Goal: Register for event/course

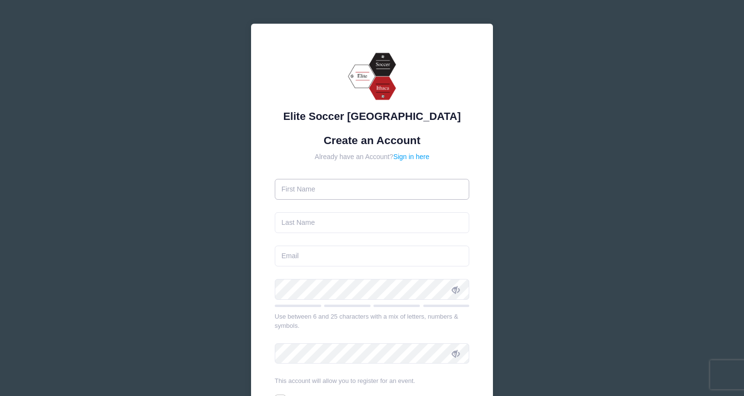
click at [351, 187] on input "text" at bounding box center [372, 189] width 195 height 21
type input "Brad"
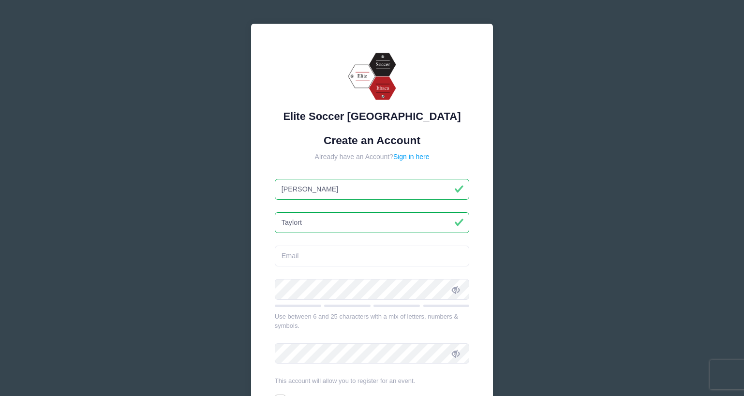
click at [318, 222] on input "Taylort" at bounding box center [372, 222] width 195 height 21
type input "[PERSON_NAME]"
click at [293, 257] on input "email" at bounding box center [372, 256] width 195 height 21
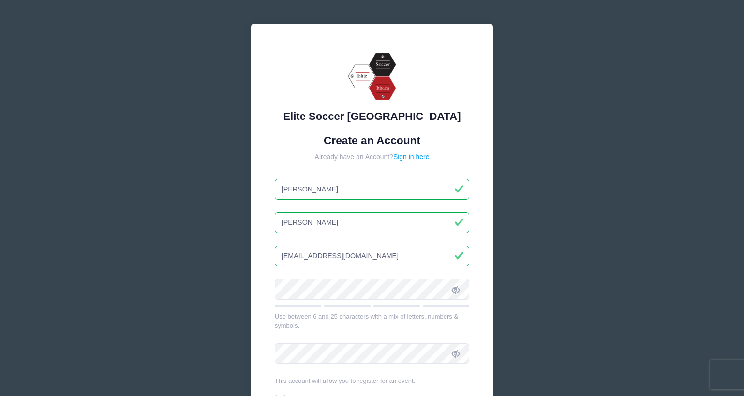
type input "[EMAIL_ADDRESS][DOMAIN_NAME]"
click at [270, 283] on div "Elite Soccer Ithaca Create an Account Already have an Account? Sign in here Bra…" at bounding box center [372, 252] width 242 height 456
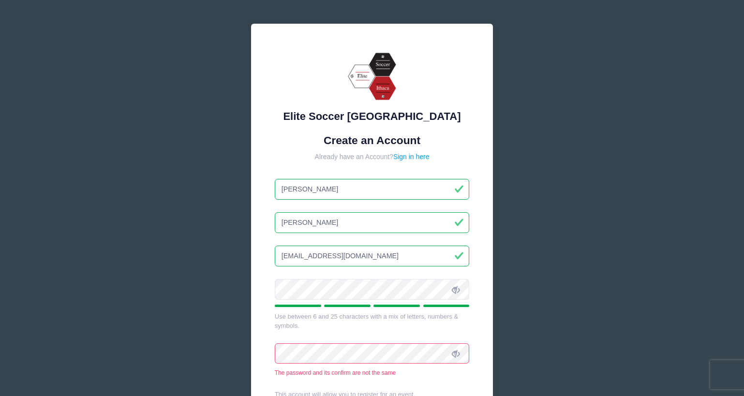
click at [433, 376] on div "The password and its confirm are not the same" at bounding box center [372, 373] width 195 height 9
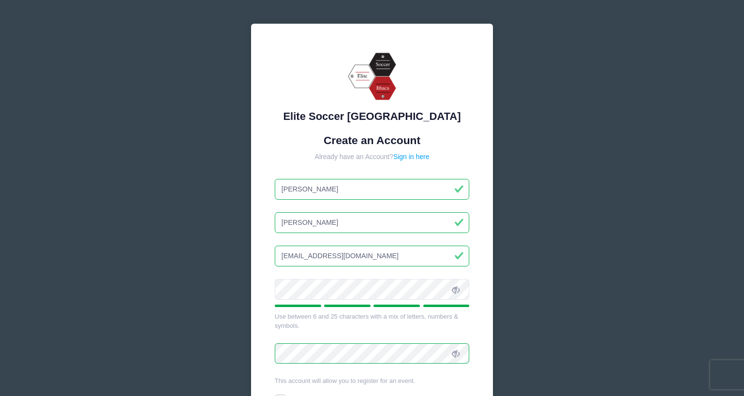
click at [457, 361] on span at bounding box center [456, 354] width 16 height 16
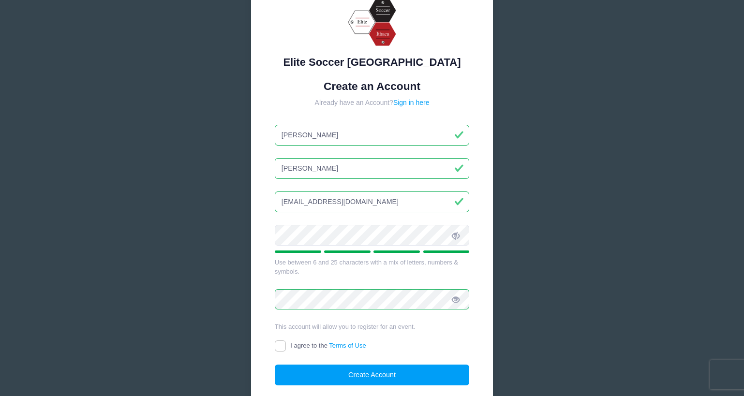
scroll to position [56, 0]
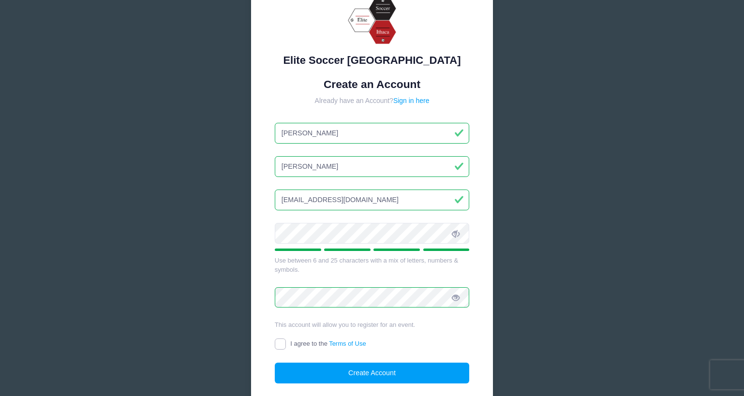
click at [275, 345] on input "I agree to the Terms of Use" at bounding box center [280, 344] width 11 height 11
checkbox input "true"
click at [374, 373] on button "Create Account" at bounding box center [372, 373] width 195 height 21
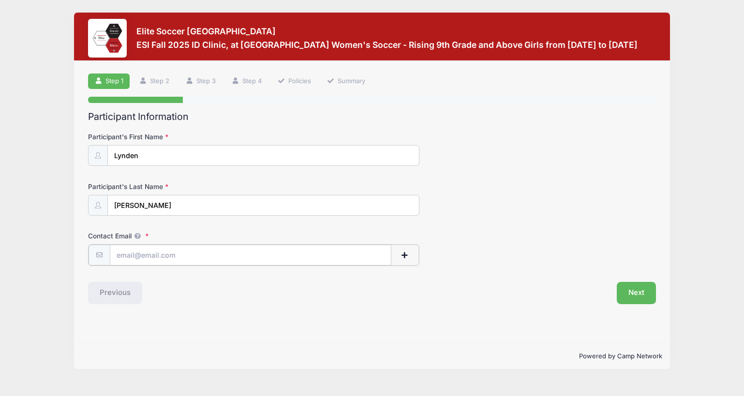
click at [270, 255] on input "Contact Email" at bounding box center [251, 255] width 282 height 21
type input "[EMAIL_ADDRESS][DOMAIN_NAME]"
click at [631, 285] on button "Next" at bounding box center [636, 292] width 39 height 22
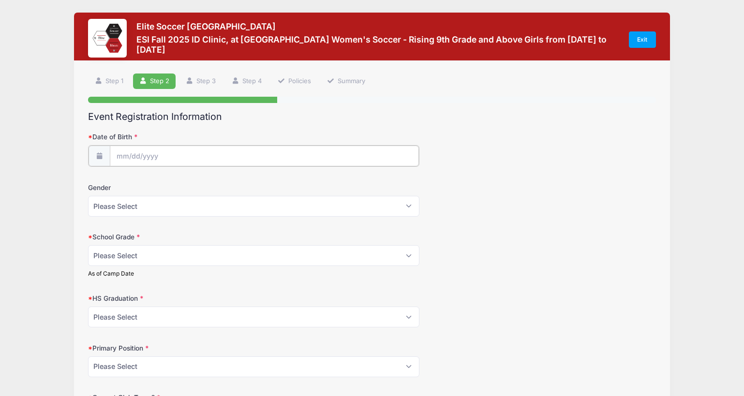
click at [187, 156] on input "Date of Birth" at bounding box center [264, 156] width 309 height 21
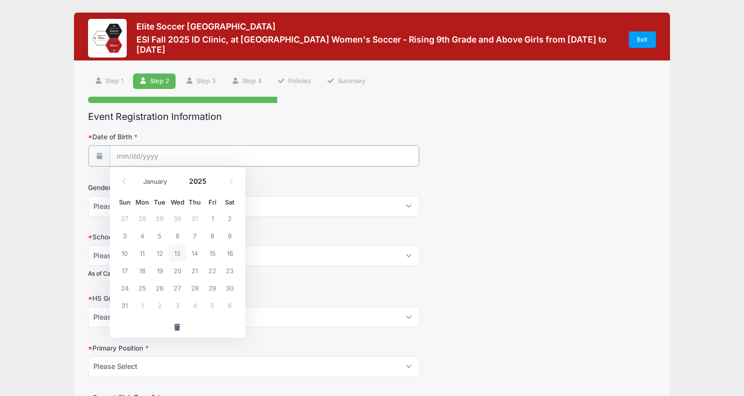
click at [124, 154] on input "Date of Birth" at bounding box center [264, 156] width 309 height 21
click at [125, 181] on icon at bounding box center [124, 182] width 6 height 6
click at [125, 180] on icon at bounding box center [124, 182] width 6 height 6
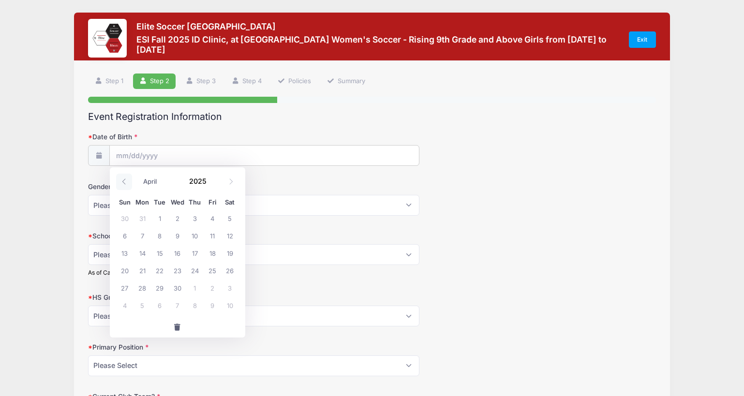
click at [125, 180] on icon at bounding box center [124, 182] width 6 height 6
select select "0"
click at [160, 272] on span "21" at bounding box center [159, 270] width 17 height 17
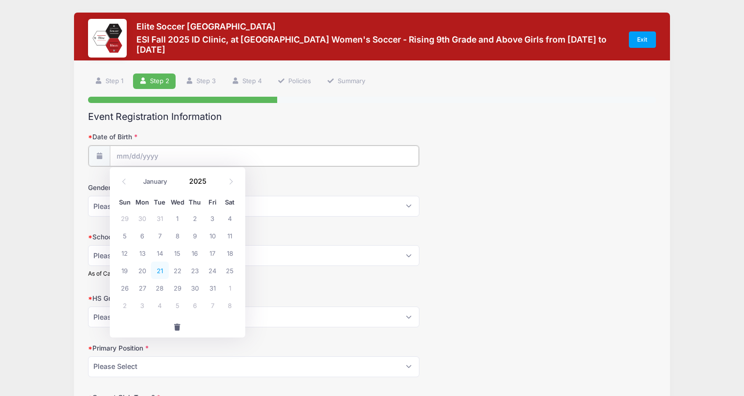
type input "[DATE]"
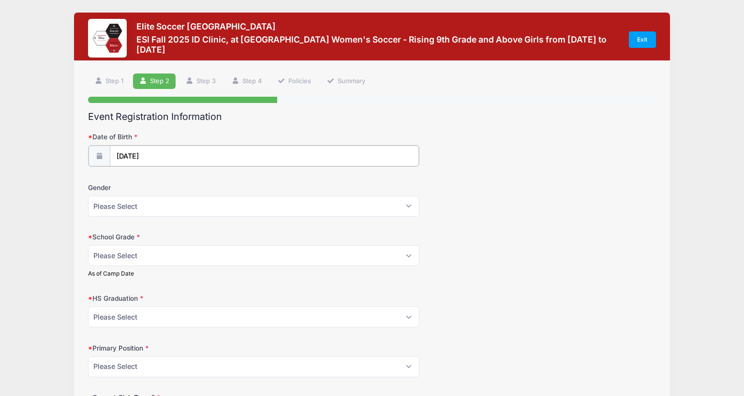
click at [159, 154] on input "[DATE]" at bounding box center [264, 156] width 309 height 21
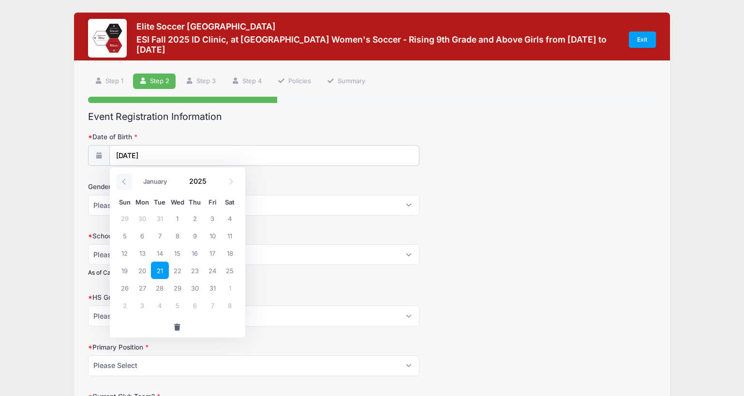
click at [124, 183] on icon at bounding box center [123, 182] width 3 height 6
type input "2024"
click at [124, 183] on icon at bounding box center [123, 182] width 3 height 6
click at [124, 183] on icon at bounding box center [124, 182] width 6 height 6
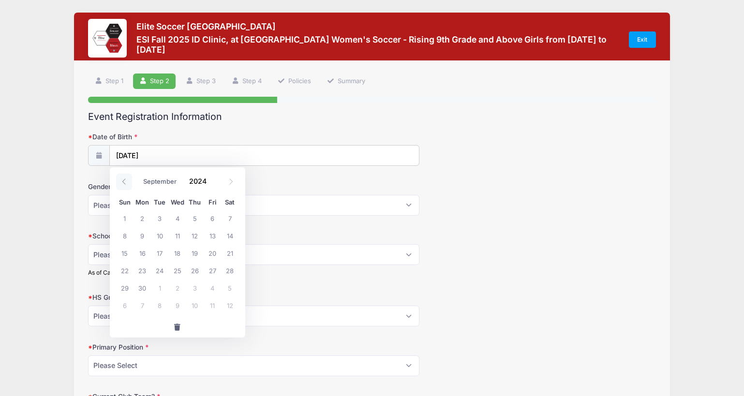
click at [124, 183] on icon at bounding box center [124, 182] width 6 height 6
select select "5"
click at [99, 151] on span at bounding box center [98, 155] width 21 height 21
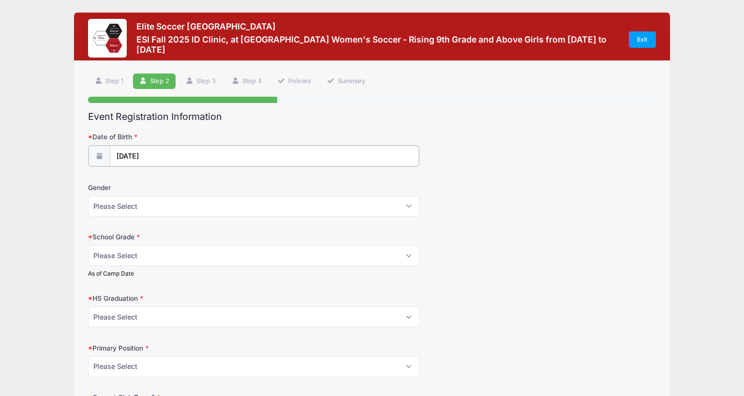
type input "2025"
click at [130, 151] on input "[DATE]" at bounding box center [264, 156] width 309 height 21
select select "0"
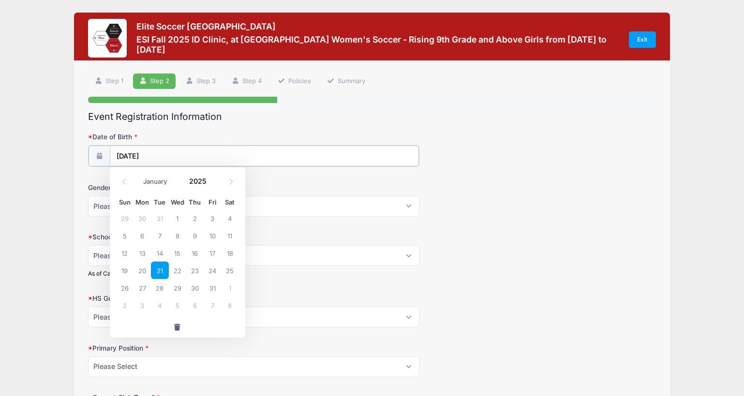
click at [130, 151] on input "[DATE]" at bounding box center [264, 156] width 309 height 21
click at [159, 156] on input "[DATE]" at bounding box center [264, 156] width 309 height 21
click at [149, 153] on input "[DATE]" at bounding box center [264, 156] width 309 height 21
click at [125, 182] on icon at bounding box center [124, 182] width 6 height 6
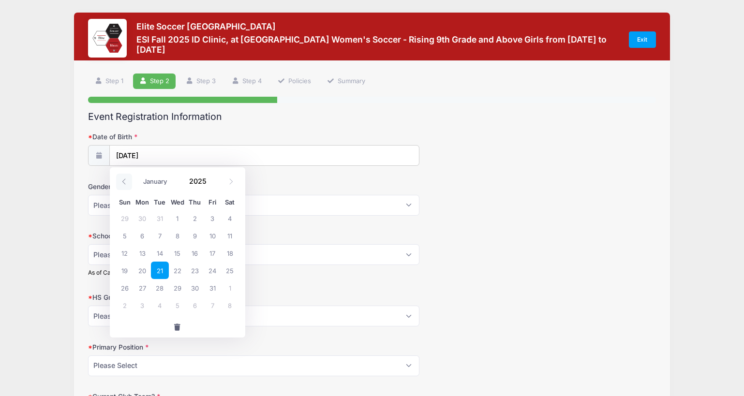
type input "2024"
click at [125, 182] on icon at bounding box center [124, 182] width 6 height 6
click at [125, 181] on icon at bounding box center [124, 182] width 6 height 6
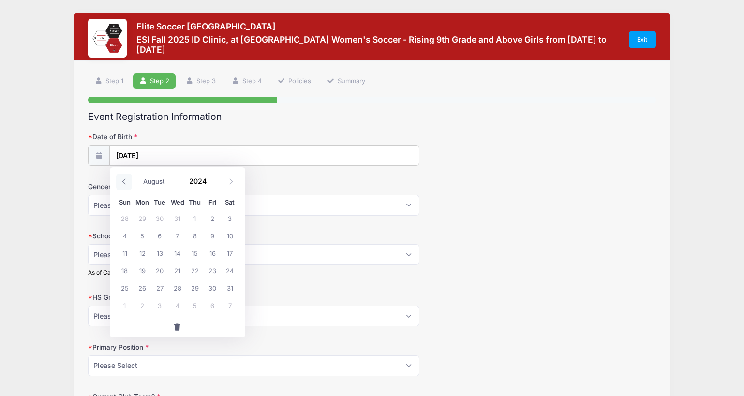
click at [125, 181] on icon at bounding box center [124, 182] width 6 height 6
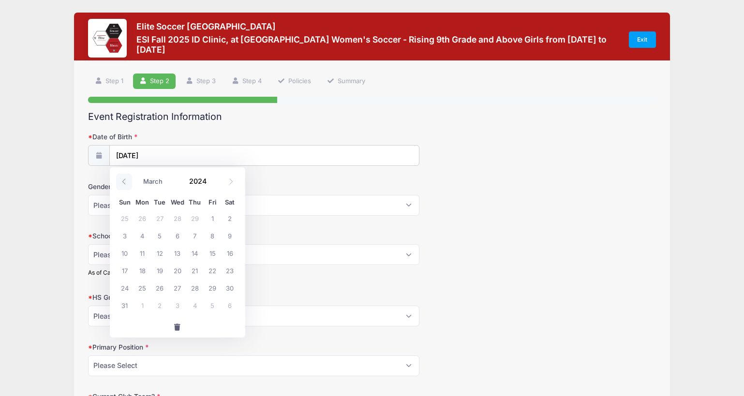
click at [125, 181] on icon at bounding box center [124, 182] width 6 height 6
select select "0"
click at [125, 181] on icon at bounding box center [124, 182] width 6 height 6
type input "2023"
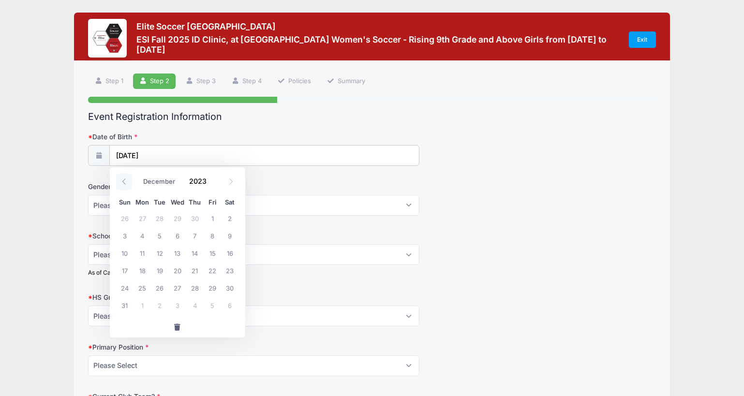
click at [125, 181] on icon at bounding box center [124, 182] width 6 height 6
click at [127, 178] on span at bounding box center [124, 182] width 16 height 16
click at [124, 182] on span at bounding box center [124, 182] width 16 height 16
click at [124, 183] on icon at bounding box center [124, 182] width 6 height 6
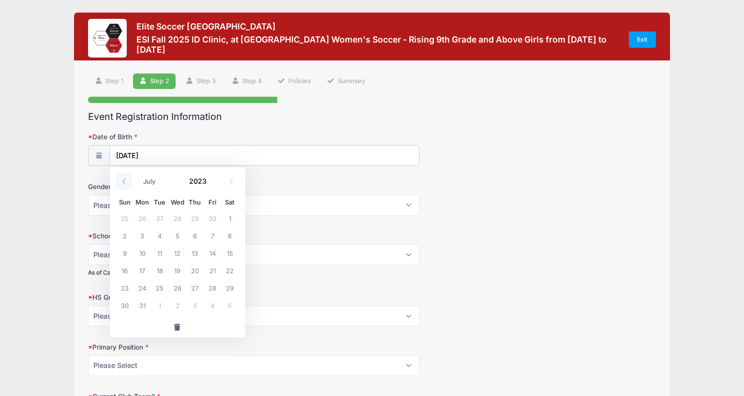
click at [123, 180] on icon at bounding box center [124, 182] width 6 height 6
click at [165, 158] on input "[DATE]" at bounding box center [264, 156] width 309 height 21
click at [140, 155] on input "[DATE]" at bounding box center [264, 156] width 309 height 21
click at [122, 180] on icon at bounding box center [124, 182] width 6 height 6
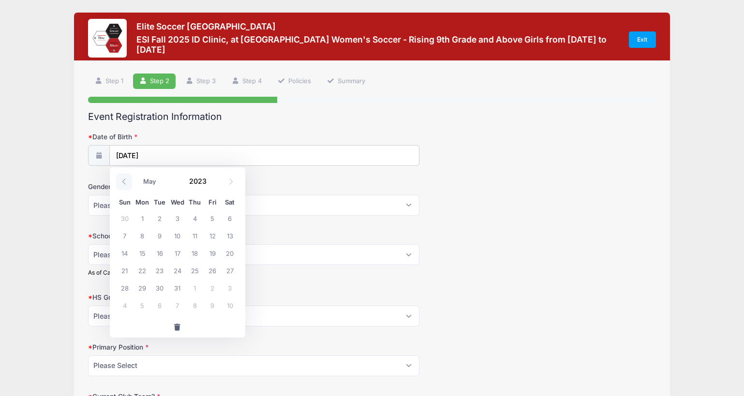
click at [122, 180] on icon at bounding box center [124, 182] width 6 height 6
select select "3"
click at [177, 326] on span "button" at bounding box center [177, 327] width 9 height 7
type input "2025"
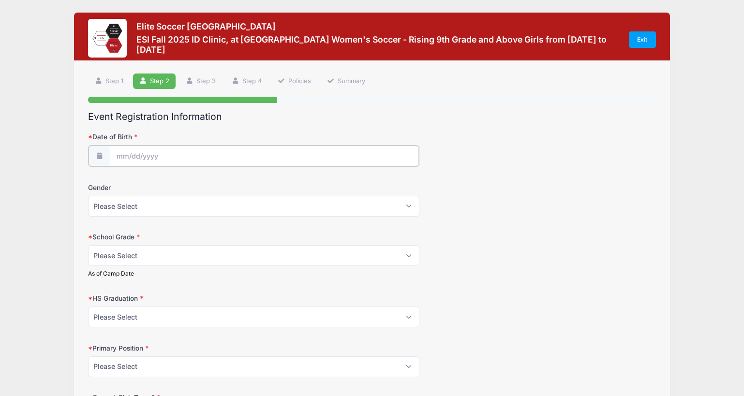
click at [182, 158] on body "Processing Request Please wait... Processing Request Please wait... Processing …" at bounding box center [372, 198] width 744 height 396
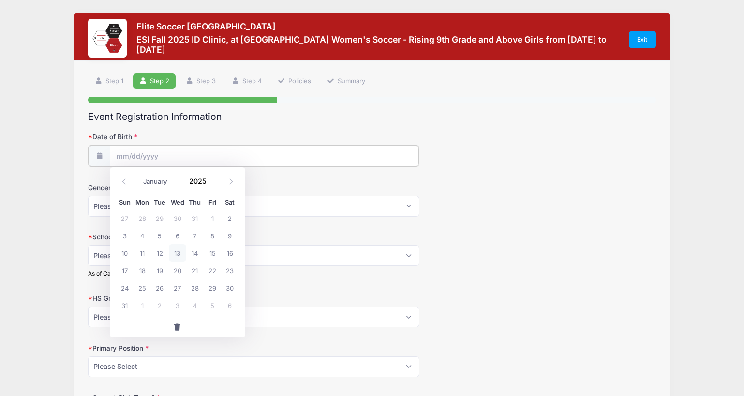
click at [128, 154] on input "Date of Birth" at bounding box center [264, 156] width 309 height 21
click at [121, 179] on icon at bounding box center [124, 182] width 6 height 6
click at [120, 179] on span at bounding box center [124, 182] width 16 height 16
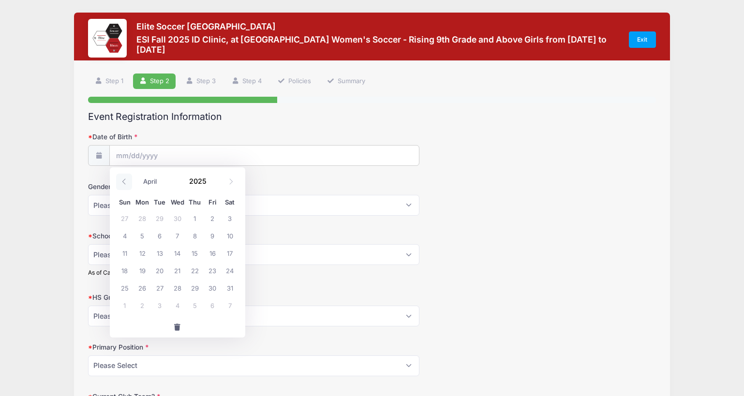
click at [120, 179] on span at bounding box center [124, 182] width 16 height 16
click at [121, 179] on icon at bounding box center [124, 182] width 6 height 6
select select "0"
click at [121, 179] on icon at bounding box center [124, 182] width 6 height 6
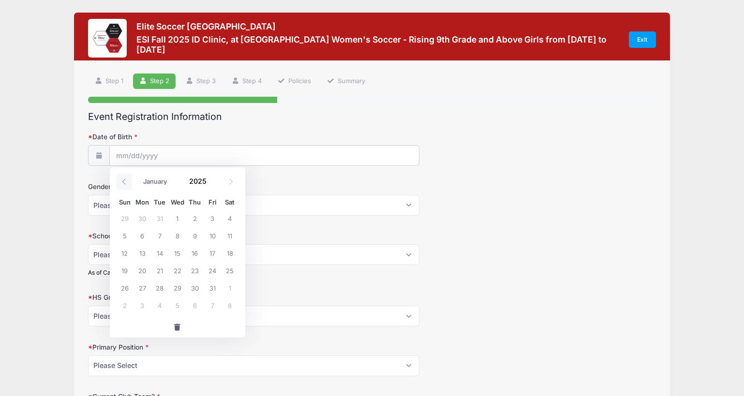
type input "2024"
click at [122, 179] on icon at bounding box center [124, 182] width 6 height 6
click at [125, 177] on span at bounding box center [124, 182] width 16 height 16
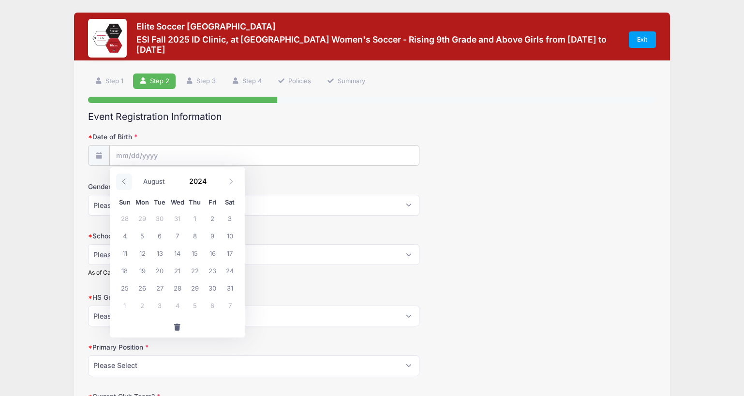
click at [125, 177] on span at bounding box center [124, 182] width 16 height 16
click at [122, 183] on icon at bounding box center [124, 182] width 6 height 6
click at [123, 181] on icon at bounding box center [124, 182] width 6 height 6
click at [124, 180] on icon at bounding box center [124, 182] width 6 height 6
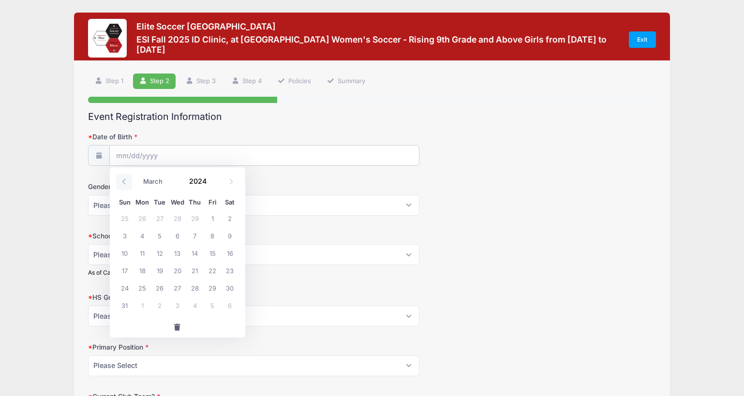
click at [124, 179] on icon at bounding box center [123, 182] width 3 height 6
select select "0"
click at [124, 179] on icon at bounding box center [123, 182] width 3 height 6
type input "2023"
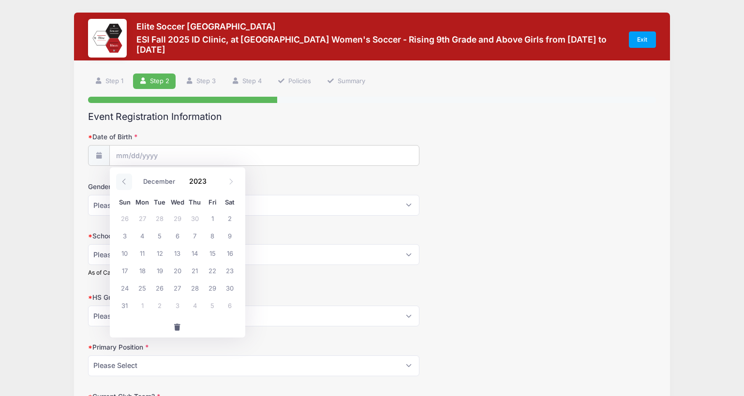
click at [124, 179] on icon at bounding box center [123, 182] width 3 height 6
click at [126, 178] on span at bounding box center [124, 182] width 16 height 16
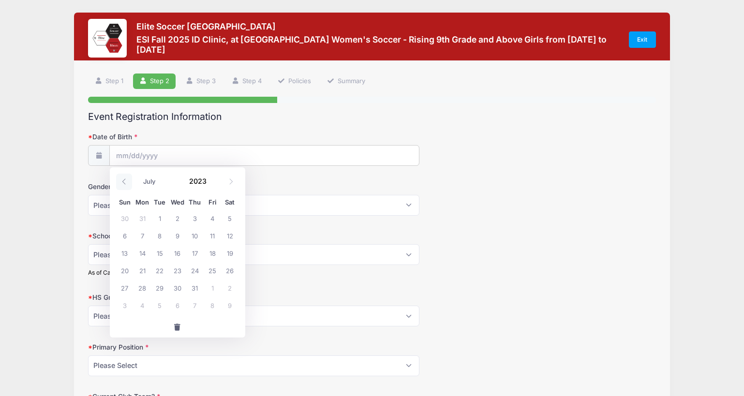
click at [126, 178] on span at bounding box center [124, 182] width 16 height 16
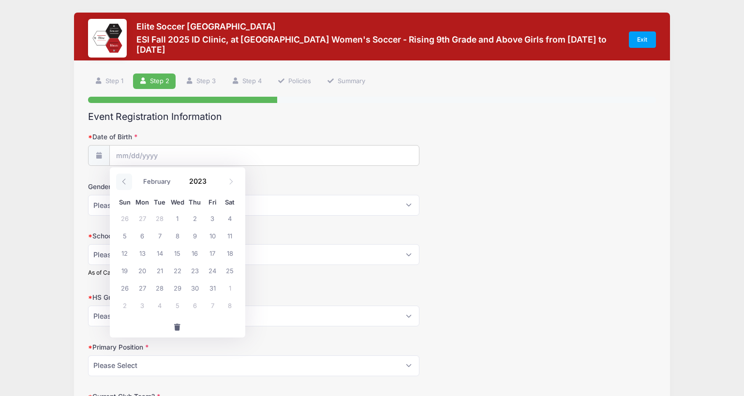
click at [126, 178] on span at bounding box center [124, 182] width 16 height 16
select select "0"
click at [126, 178] on span at bounding box center [124, 182] width 16 height 16
type input "2022"
click at [126, 178] on span at bounding box center [124, 182] width 16 height 16
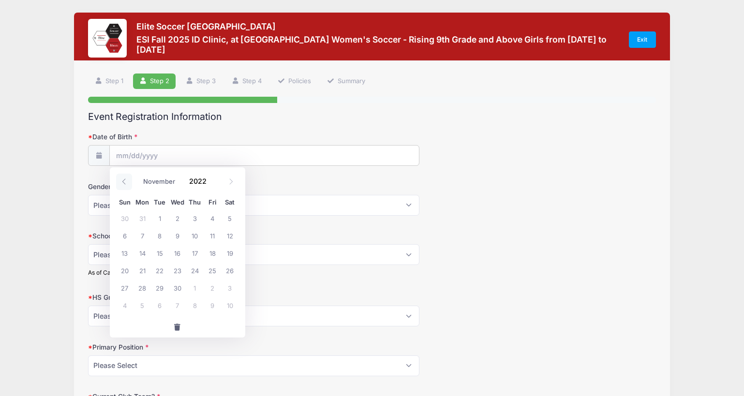
click at [126, 178] on span at bounding box center [124, 182] width 16 height 16
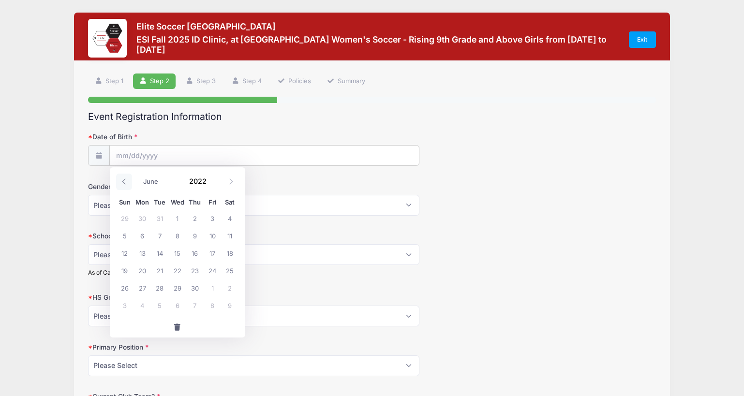
click at [126, 178] on span at bounding box center [124, 182] width 16 height 16
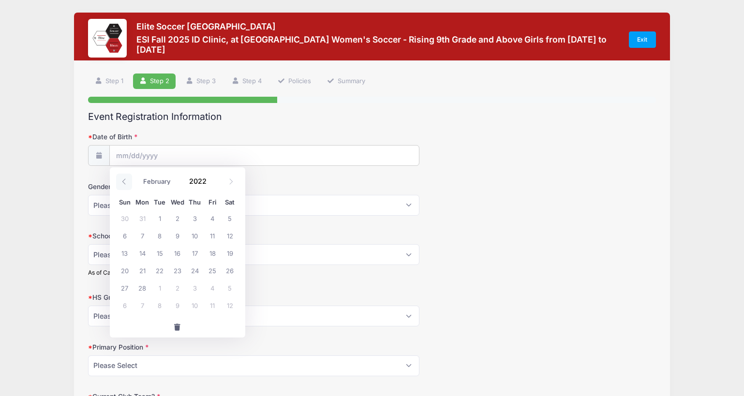
select select "0"
click at [122, 181] on icon at bounding box center [124, 182] width 6 height 6
type input "2021"
click at [122, 181] on icon at bounding box center [124, 182] width 6 height 6
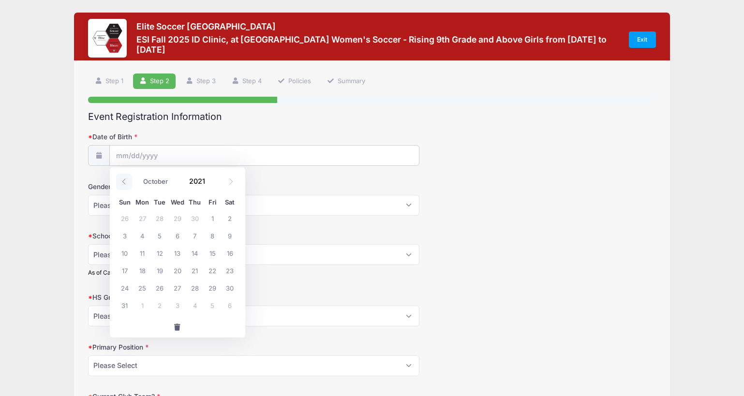
click at [122, 180] on icon at bounding box center [124, 182] width 6 height 6
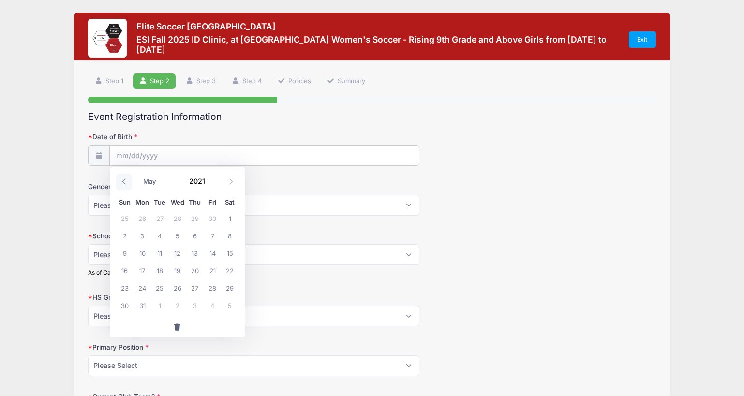
click at [122, 180] on icon at bounding box center [124, 182] width 6 height 6
select select "0"
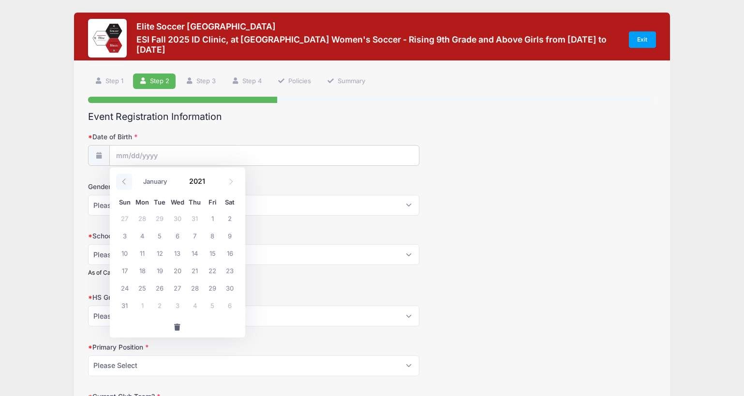
click at [122, 180] on icon at bounding box center [124, 182] width 6 height 6
type input "2020"
click at [122, 180] on icon at bounding box center [124, 182] width 6 height 6
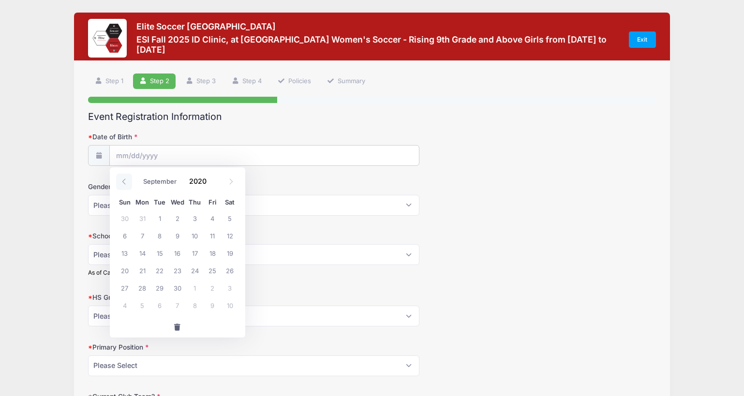
click at [122, 180] on icon at bounding box center [124, 182] width 6 height 6
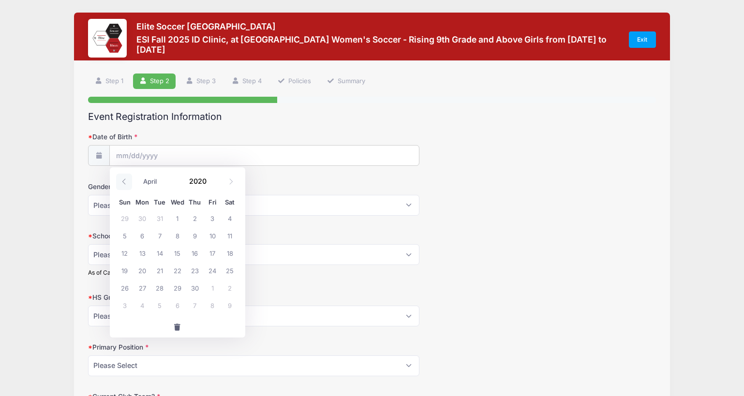
click at [122, 180] on icon at bounding box center [124, 182] width 6 height 6
select select "0"
click at [122, 180] on icon at bounding box center [124, 182] width 6 height 6
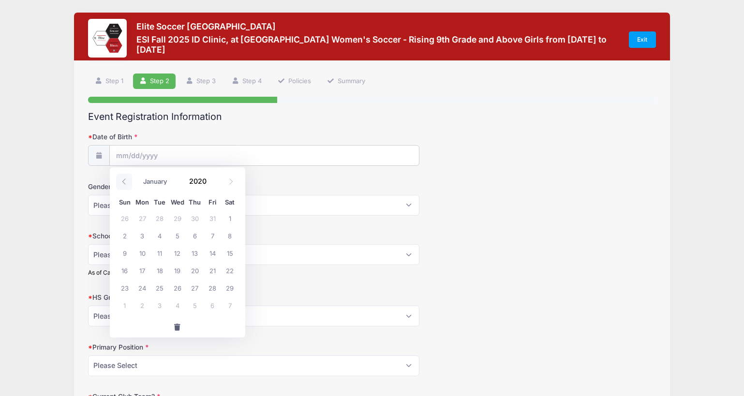
type input "2019"
click at [122, 180] on icon at bounding box center [124, 182] width 6 height 6
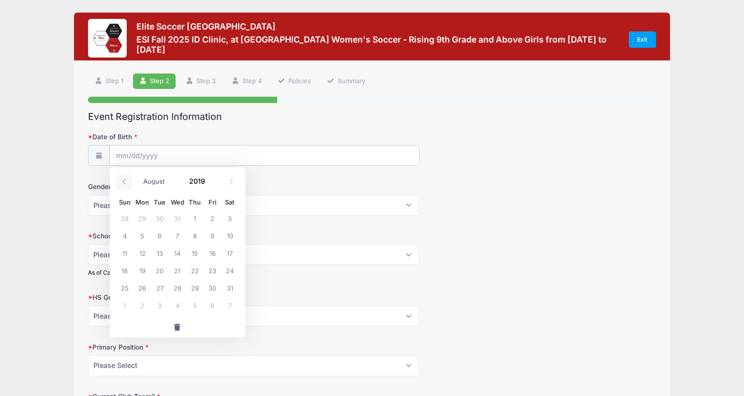
click at [122, 180] on icon at bounding box center [124, 182] width 6 height 6
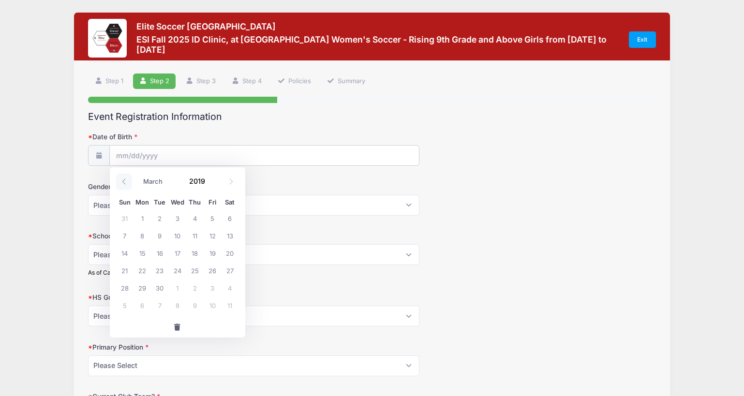
click at [122, 180] on icon at bounding box center [124, 182] width 6 height 6
select select "0"
click at [122, 180] on icon at bounding box center [124, 182] width 6 height 6
type input "2018"
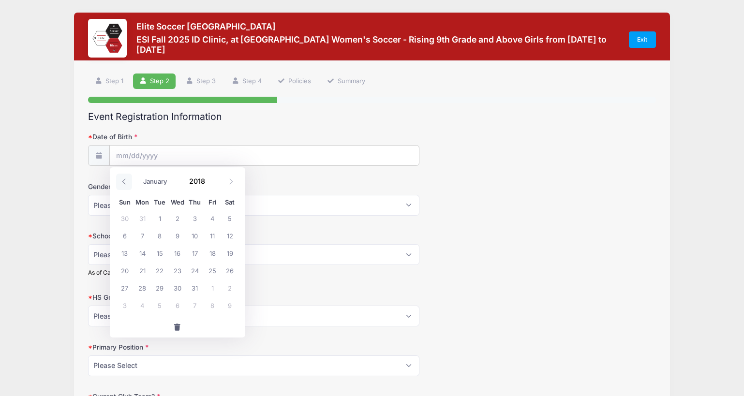
click at [122, 180] on icon at bounding box center [124, 182] width 6 height 6
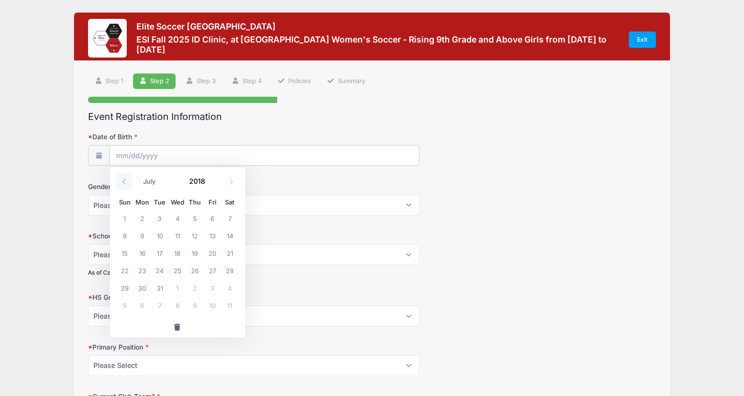
click at [122, 180] on icon at bounding box center [124, 182] width 6 height 6
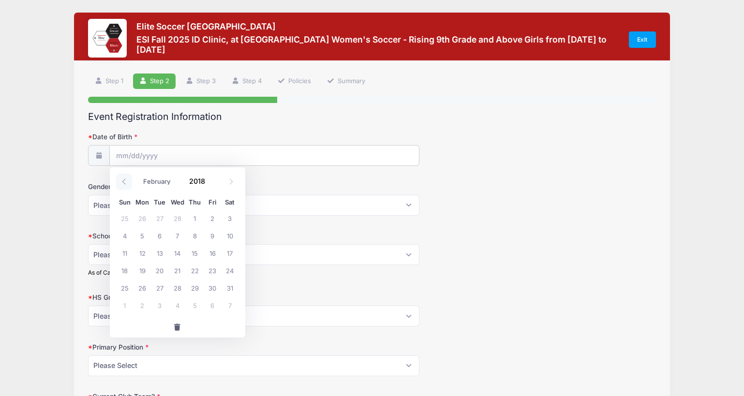
click at [122, 180] on icon at bounding box center [124, 182] width 6 height 6
select select "0"
click at [122, 180] on icon at bounding box center [124, 182] width 6 height 6
type input "2017"
click at [122, 180] on icon at bounding box center [124, 182] width 6 height 6
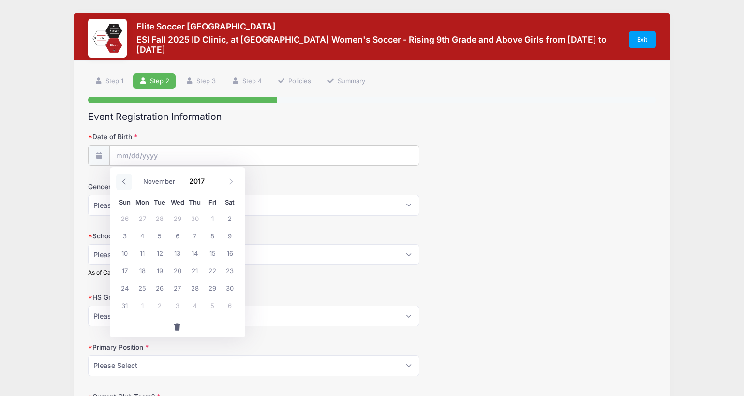
click at [122, 180] on icon at bounding box center [124, 182] width 6 height 6
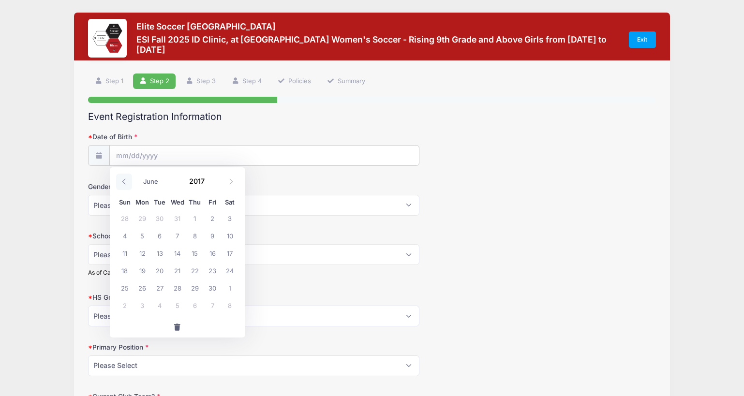
click at [122, 180] on icon at bounding box center [124, 182] width 6 height 6
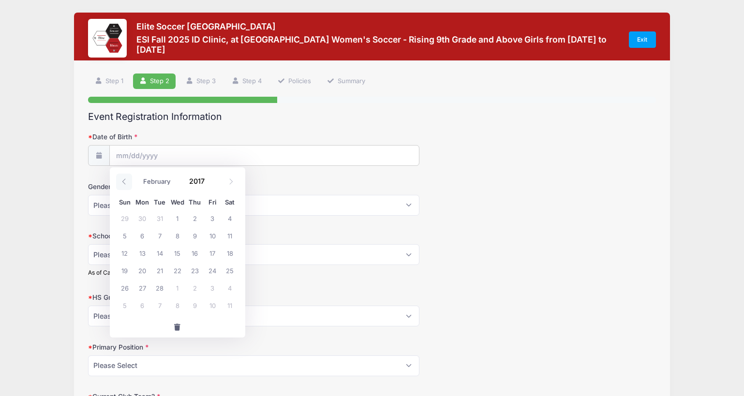
select select "0"
click at [122, 180] on icon at bounding box center [124, 182] width 6 height 6
type input "2016"
click at [122, 180] on icon at bounding box center [124, 182] width 6 height 6
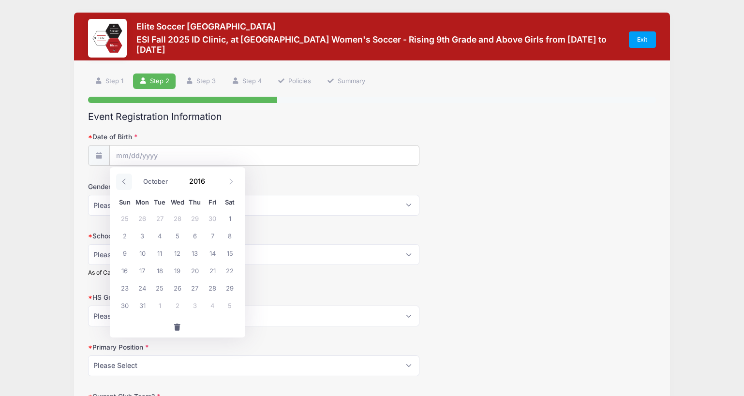
click at [122, 180] on icon at bounding box center [124, 182] width 6 height 6
click at [122, 181] on icon at bounding box center [124, 182] width 6 height 6
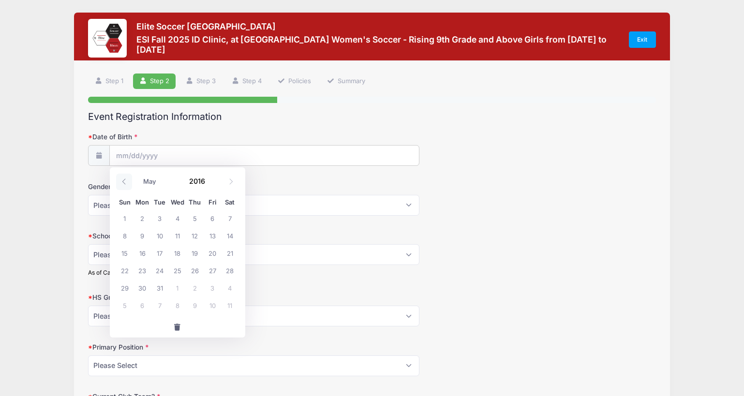
click at [122, 181] on icon at bounding box center [124, 182] width 6 height 6
select select "0"
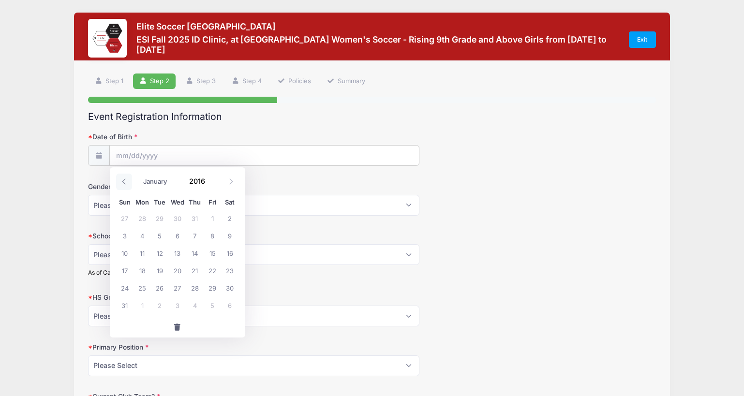
click at [122, 181] on icon at bounding box center [124, 182] width 6 height 6
type input "2015"
click at [122, 181] on icon at bounding box center [124, 182] width 6 height 6
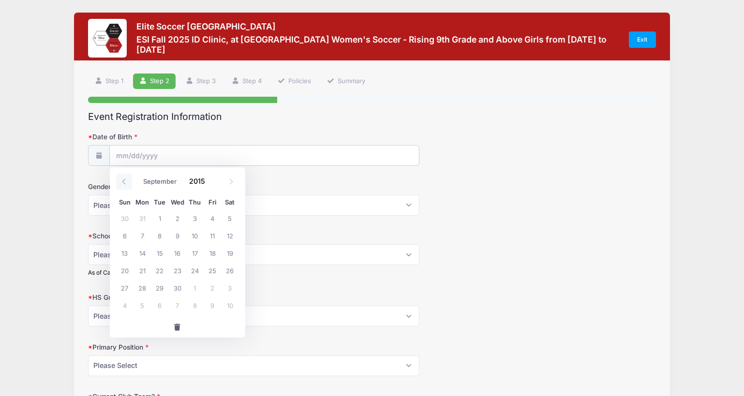
click at [122, 181] on icon at bounding box center [124, 182] width 6 height 6
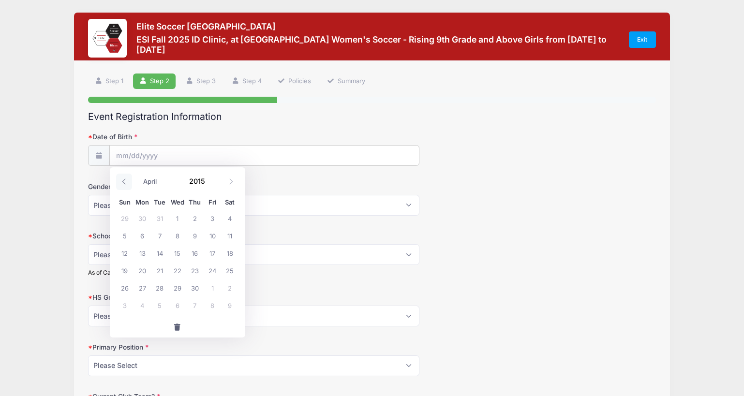
click at [122, 181] on icon at bounding box center [124, 182] width 6 height 6
select select "0"
click at [122, 181] on icon at bounding box center [124, 182] width 6 height 6
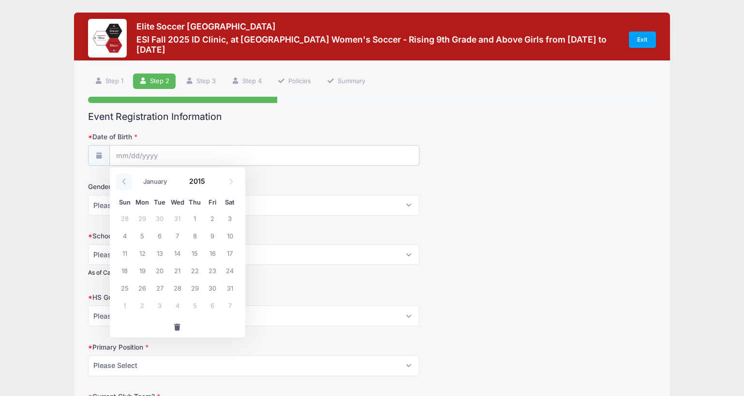
type input "2014"
click at [122, 181] on icon at bounding box center [124, 182] width 6 height 6
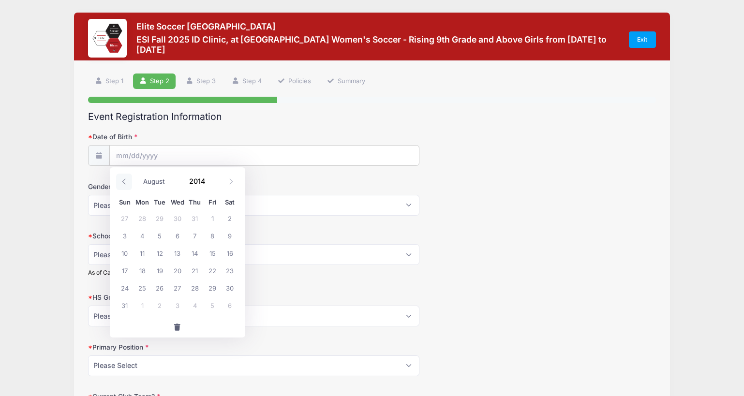
click at [122, 181] on icon at bounding box center [124, 182] width 6 height 6
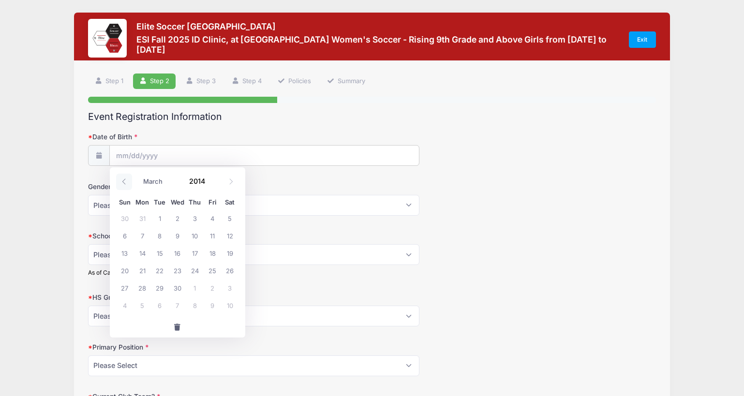
click at [122, 181] on icon at bounding box center [124, 182] width 6 height 6
select select "0"
click at [122, 181] on icon at bounding box center [124, 182] width 6 height 6
type input "2013"
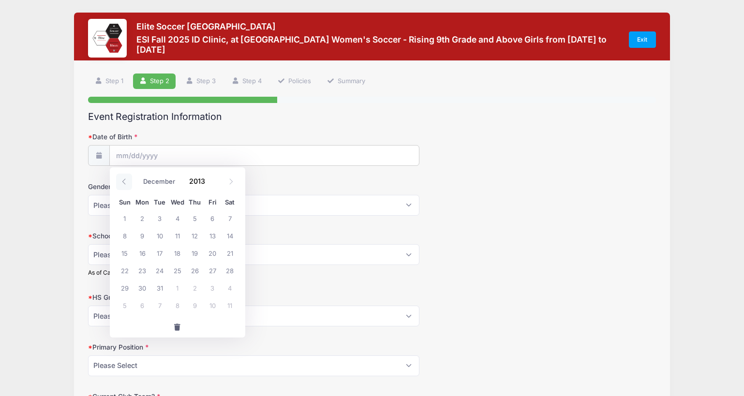
click at [122, 181] on icon at bounding box center [124, 182] width 6 height 6
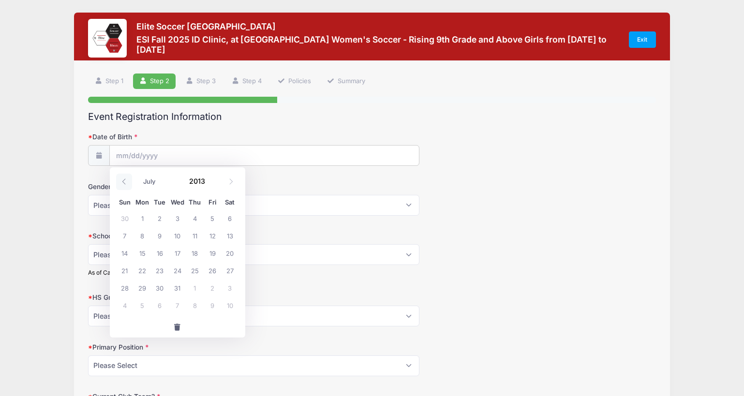
click at [122, 181] on icon at bounding box center [124, 182] width 6 height 6
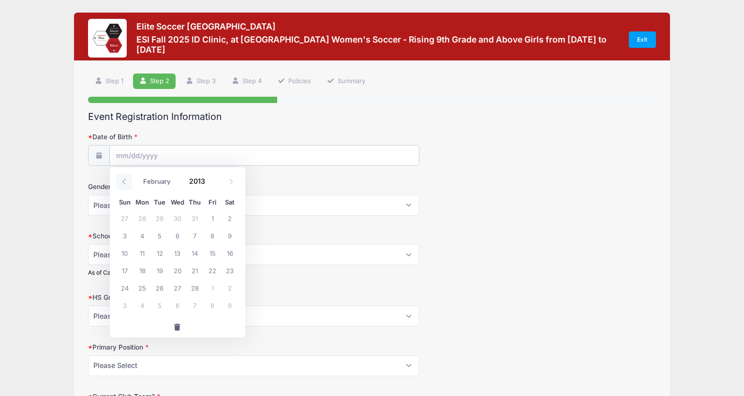
click at [122, 181] on icon at bounding box center [124, 182] width 6 height 6
select select "0"
click at [122, 181] on icon at bounding box center [124, 182] width 6 height 6
type input "2012"
click at [122, 181] on icon at bounding box center [124, 182] width 6 height 6
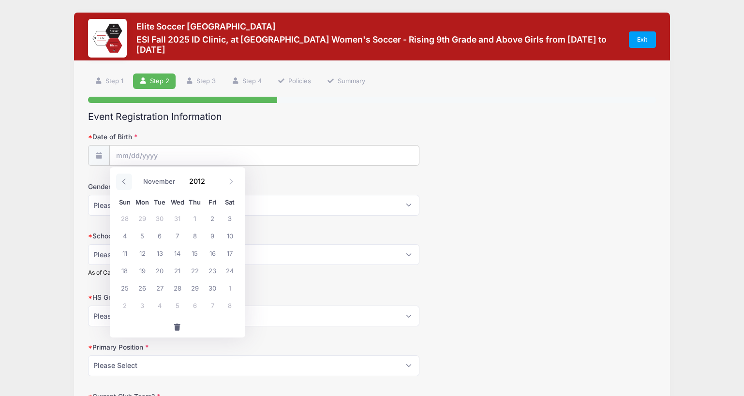
click at [122, 181] on icon at bounding box center [124, 182] width 6 height 6
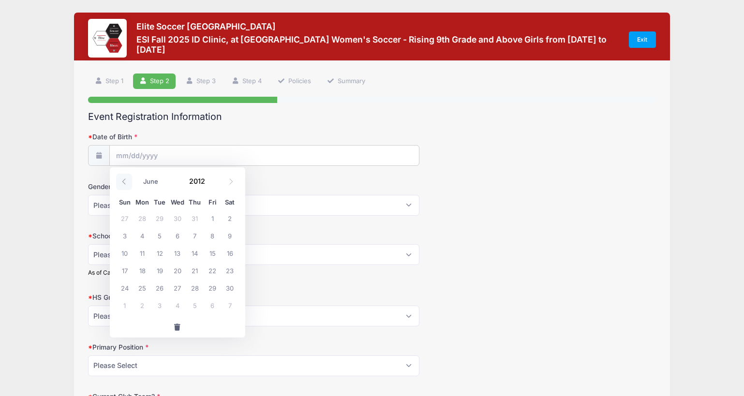
click at [122, 181] on icon at bounding box center [124, 182] width 6 height 6
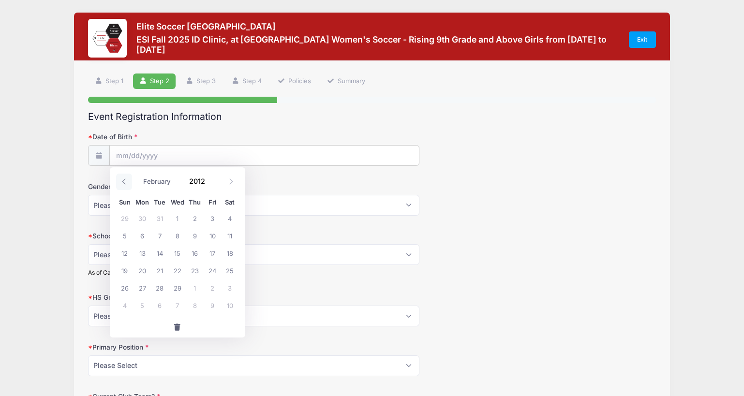
select select "0"
click at [122, 181] on icon at bounding box center [124, 182] width 6 height 6
type input "2011"
click at [122, 181] on icon at bounding box center [124, 182] width 6 height 6
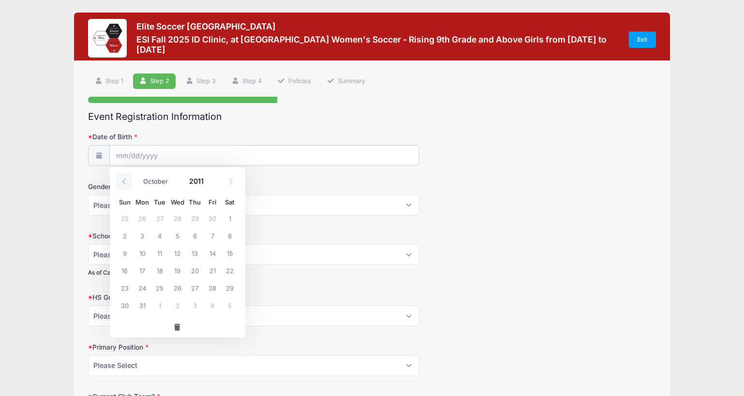
click at [122, 181] on icon at bounding box center [124, 182] width 6 height 6
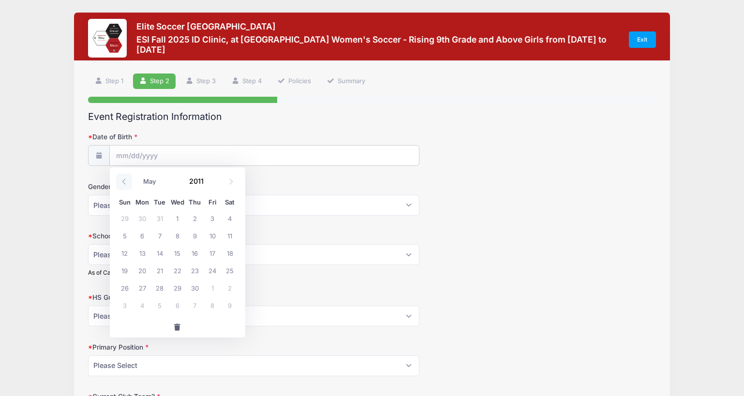
click at [122, 181] on icon at bounding box center [124, 182] width 6 height 6
select select "0"
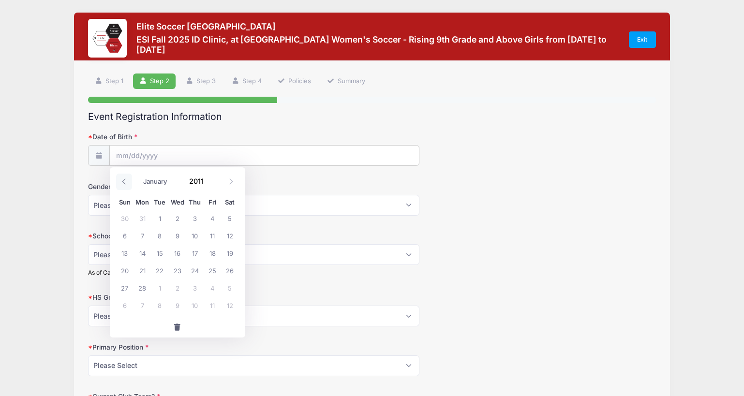
click at [122, 181] on icon at bounding box center [124, 182] width 6 height 6
type input "2010"
click at [122, 181] on icon at bounding box center [124, 182] width 6 height 6
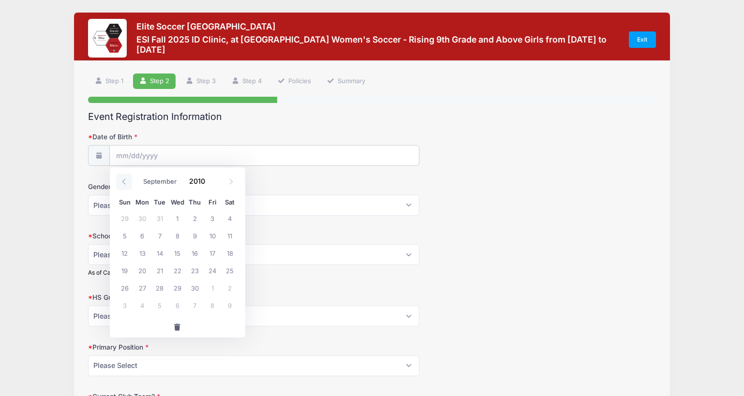
click at [122, 181] on icon at bounding box center [124, 182] width 6 height 6
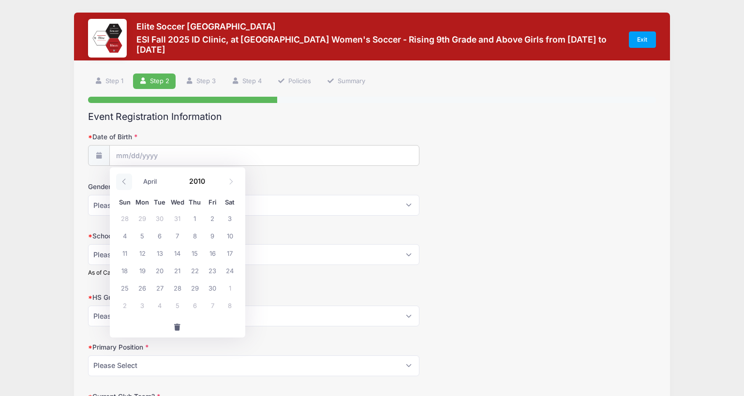
click at [122, 181] on icon at bounding box center [124, 182] width 6 height 6
select select "0"
click at [195, 269] on span "21" at bounding box center [194, 270] width 17 height 17
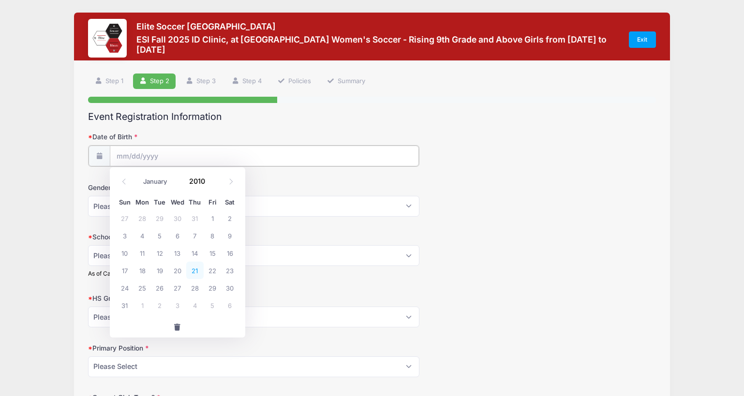
type input "[DATE]"
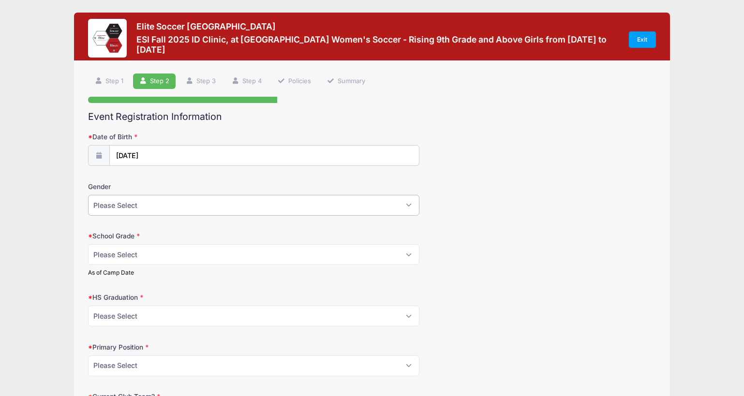
click at [269, 205] on select "Please Select [DEMOGRAPHIC_DATA] [DEMOGRAPHIC_DATA]" at bounding box center [253, 205] width 331 height 21
select select "[DEMOGRAPHIC_DATA]"
click at [267, 253] on select "Please Select Freshman Sophomore Junior Senior Graduated HS" at bounding box center [253, 254] width 331 height 21
click at [270, 254] on select "Please Select Freshman Sophomore Junior Senior Graduated HS" at bounding box center [253, 254] width 331 height 21
select select "Sophomore"
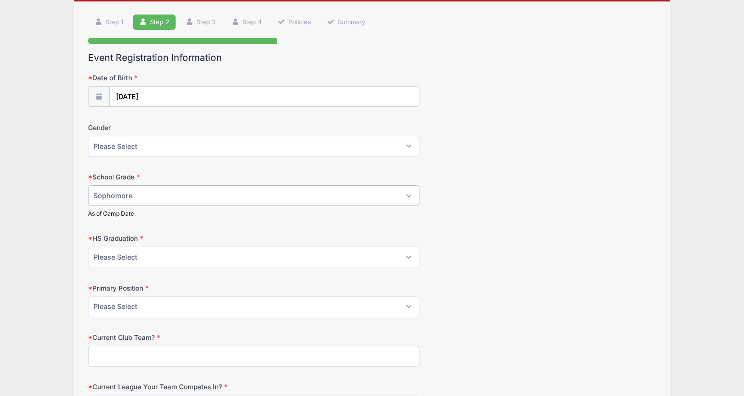
scroll to position [117, 0]
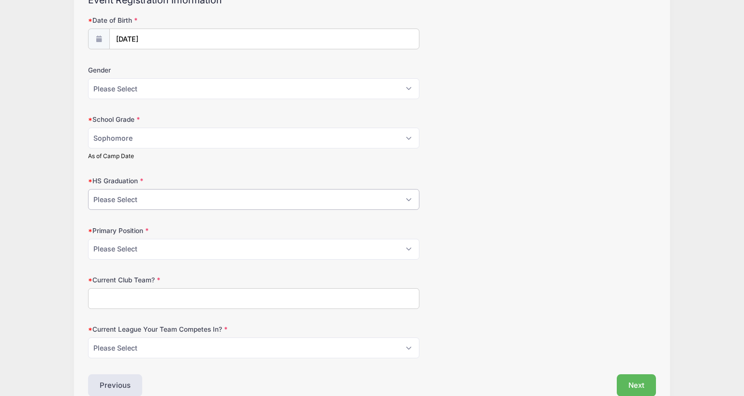
click at [325, 199] on select "Please Select 2021 2022 2023 2024 2025 2026 2027 2028 2029 2030" at bounding box center [253, 199] width 331 height 21
select select "2028"
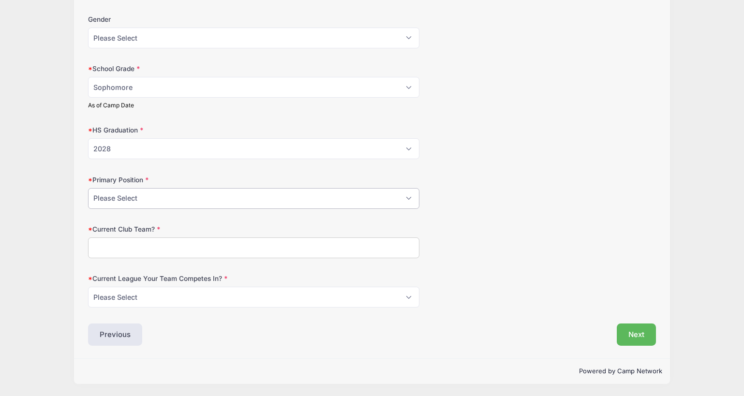
click at [386, 199] on select "Please Select GK Center Defender Wide Defender Center Midfielder Wide Forward C…" at bounding box center [253, 198] width 331 height 21
select select "Center Defender"
click at [359, 248] on input "Current Club Team?" at bounding box center [253, 248] width 331 height 21
type input "JIYSC > LUSA"
click at [354, 297] on select "Please Select ECNL ECRL [GEOGRAPHIC_DATA] Other" at bounding box center [253, 297] width 331 height 21
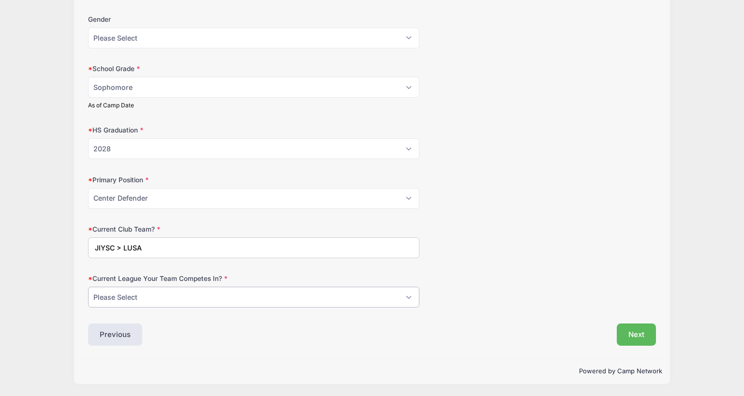
select select "GA"
click at [267, 247] on input "JIYSC > LUSA" at bounding box center [253, 248] width 331 height 21
click at [643, 330] on button "Next" at bounding box center [636, 335] width 39 height 22
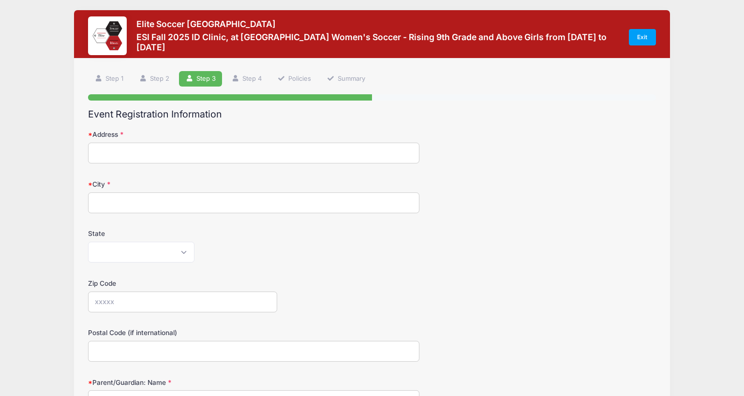
scroll to position [0, 0]
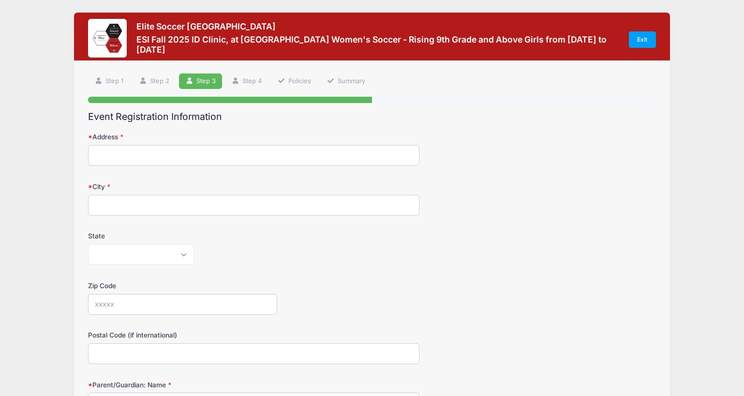
click at [249, 158] on input "Address" at bounding box center [253, 155] width 331 height 21
type input "[STREET_ADDRESS]"
type input "[GEOGRAPHIC_DATA]"
select select "SC"
type input "29482"
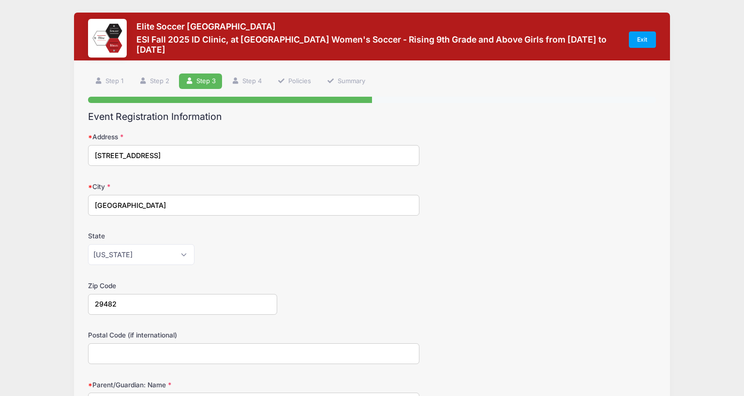
type input "29482"
type input "[PERSON_NAME]"
type input "[EMAIL_ADDRESS][DOMAIN_NAME]"
type input "[PHONE_NUMBER]"
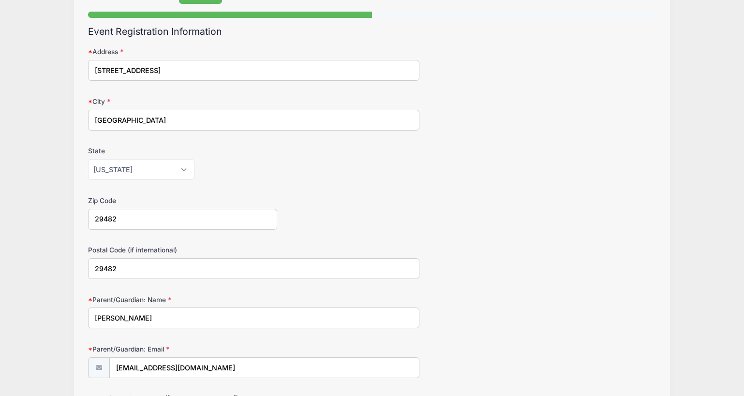
scroll to position [90, 0]
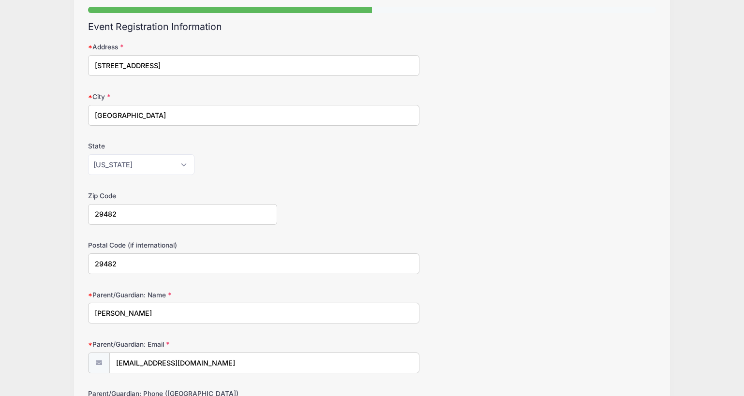
click at [340, 261] on input "29482" at bounding box center [253, 264] width 331 height 21
click at [517, 250] on div "Postal Code (if international)" at bounding box center [372, 258] width 568 height 34
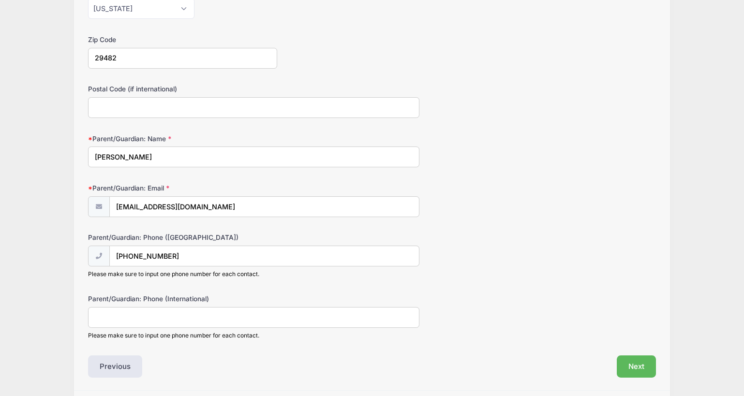
scroll to position [278, 0]
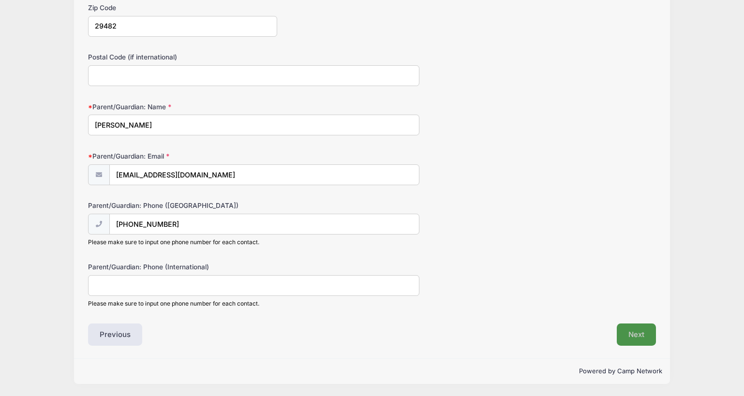
click at [631, 336] on button "Next" at bounding box center [636, 335] width 39 height 22
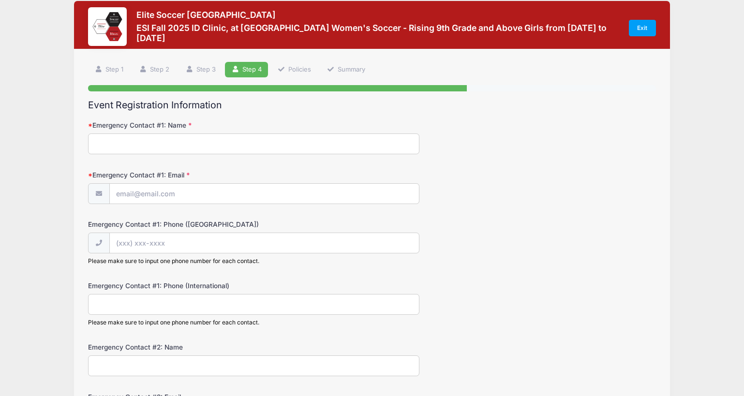
scroll to position [0, 0]
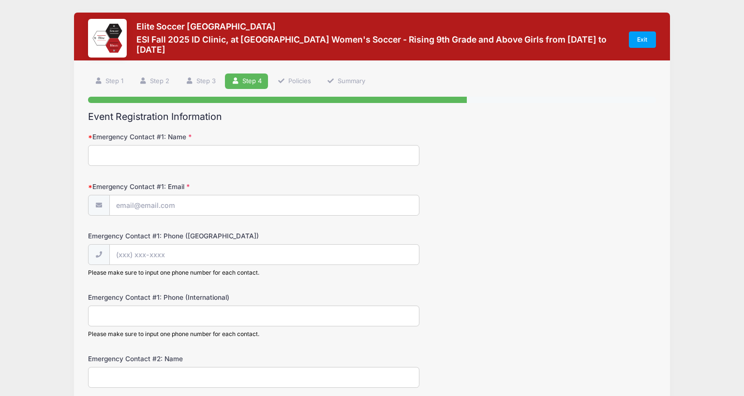
click at [189, 153] on input "Emergency Contact #1: Name" at bounding box center [253, 155] width 331 height 21
type input "[PERSON_NAME]"
type input "[EMAIL_ADDRESS][DOMAIN_NAME]"
type input "[PHONE_NUMBER]"
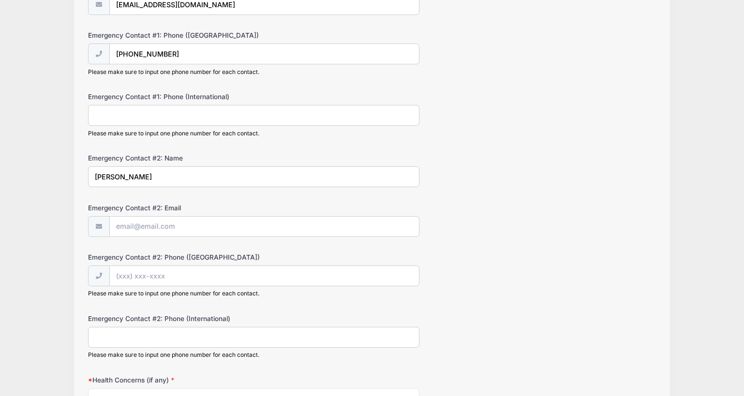
scroll to position [205, 0]
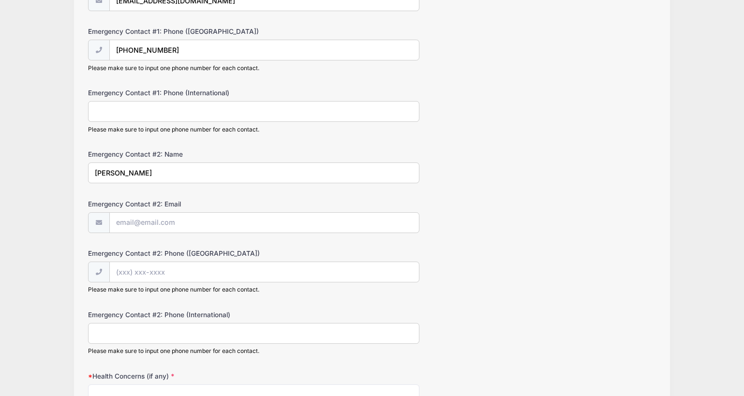
type input "[PERSON_NAME]"
click at [201, 219] on input "Emergency Contact #2: Email" at bounding box center [264, 223] width 309 height 21
type input "[EMAIL_ADDRESS][DOMAIN_NAME]"
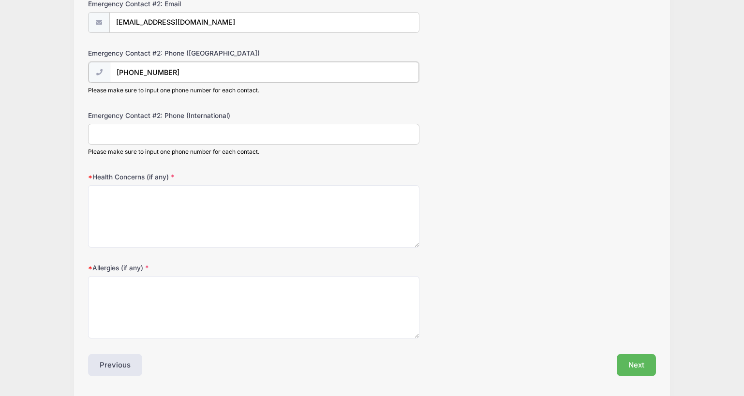
scroll to position [406, 0]
type input "[PHONE_NUMBER]"
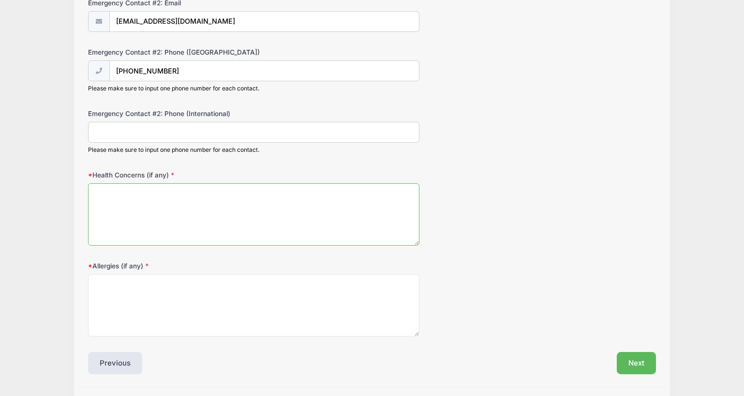
click at [209, 234] on textarea "Health Concerns (if any)" at bounding box center [253, 214] width 331 height 62
type textarea "NA"
click at [177, 291] on textarea "Allergies (if any)" at bounding box center [253, 305] width 331 height 62
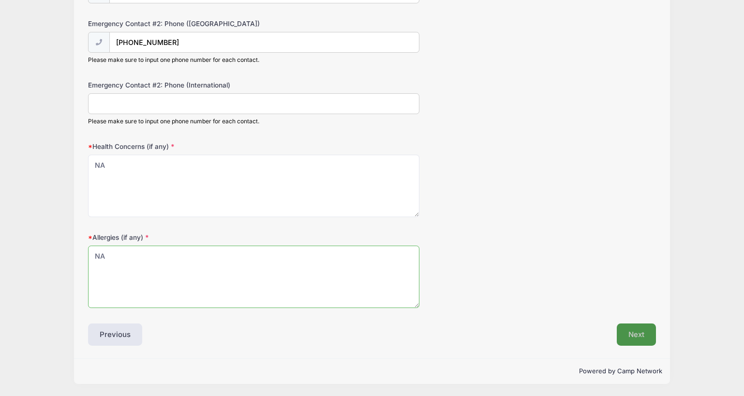
type textarea "NA"
click at [636, 335] on button "Next" at bounding box center [636, 335] width 39 height 22
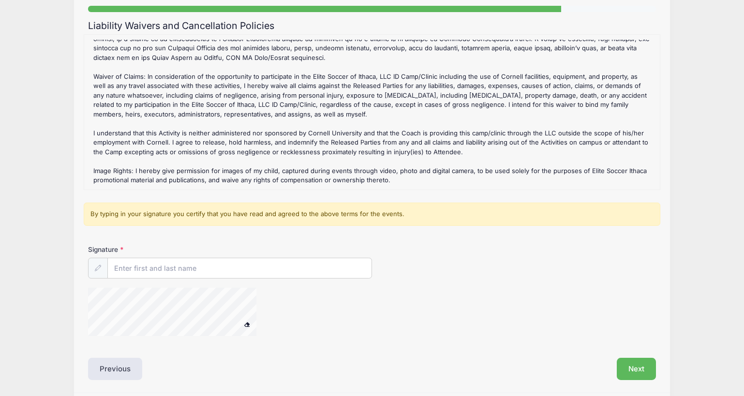
scroll to position [96, 0]
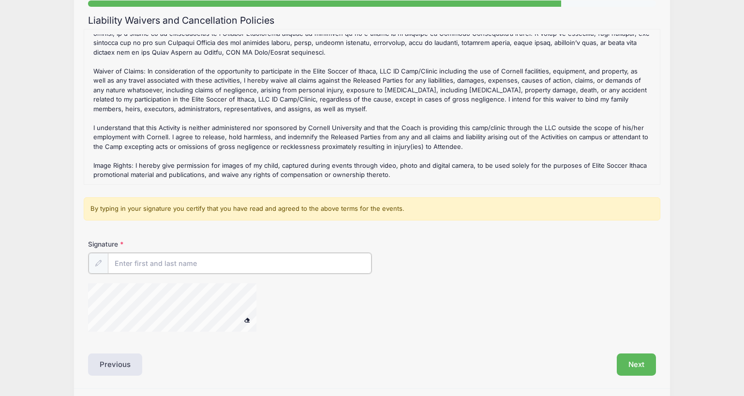
click at [164, 260] on input "Signature" at bounding box center [240, 263] width 264 height 21
type input "[PERSON_NAME]"
click at [636, 365] on button "Next" at bounding box center [636, 364] width 39 height 22
click at [632, 359] on button "Next" at bounding box center [636, 364] width 39 height 22
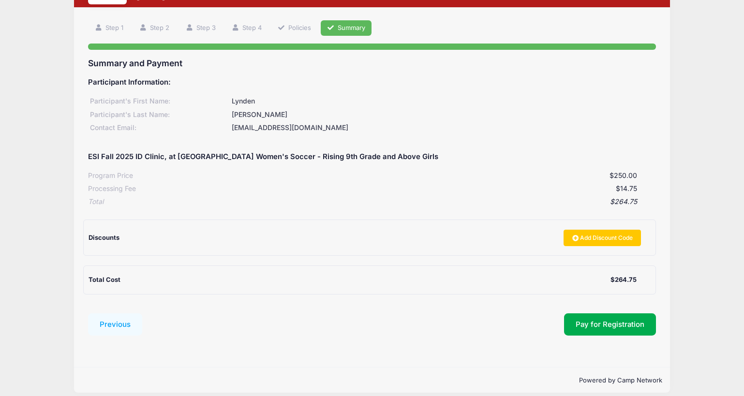
scroll to position [62, 0]
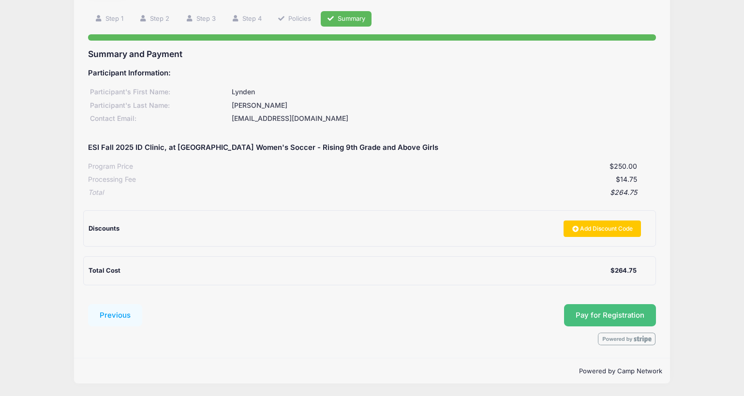
click at [600, 317] on span "Pay for Registration" at bounding box center [610, 315] width 69 height 9
